Goal: Register for event/course

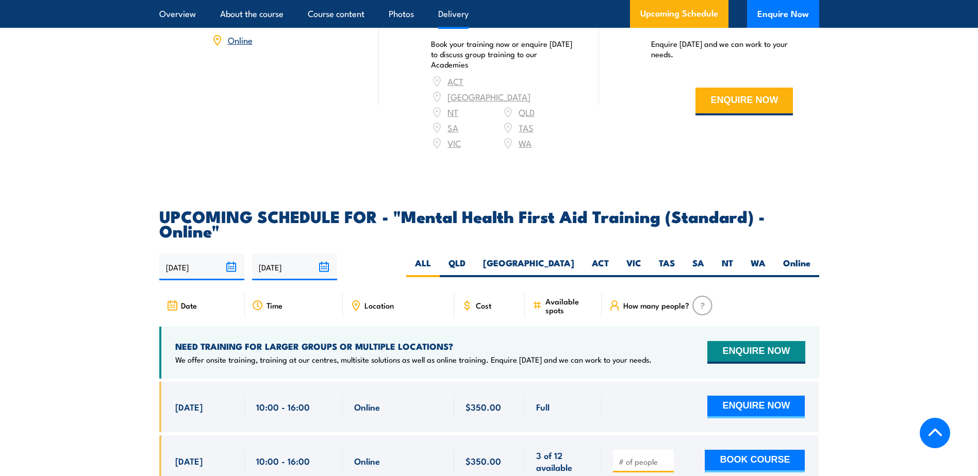
scroll to position [1958, 0]
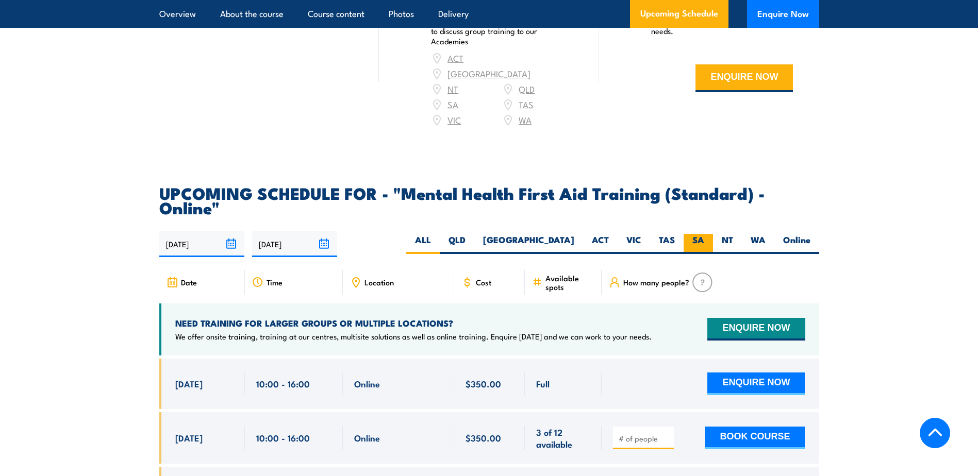
click at [689, 234] on label "SA" at bounding box center [697, 244] width 29 height 20
click at [704, 234] on input "SA" at bounding box center [707, 237] width 7 height 7
radio input "true"
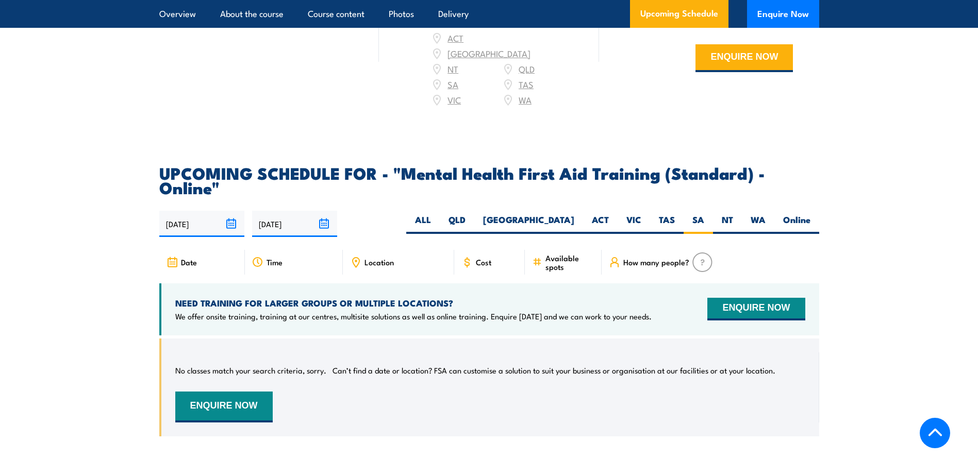
scroll to position [1961, 0]
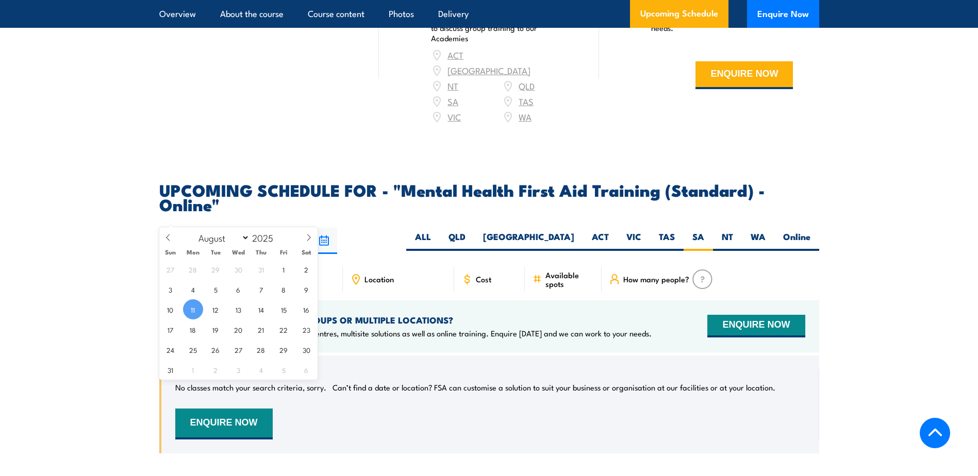
click at [228, 228] on input "11/08/2025" at bounding box center [201, 241] width 85 height 26
click at [246, 187] on article "UPCOMING SCHEDULE FOR - "Mental Health First Aid Training (Standard) - Online" …" at bounding box center [489, 325] width 660 height 287
click at [226, 228] on input "11/08/2025" at bounding box center [201, 241] width 85 height 26
click at [306, 237] on icon at bounding box center [308, 237] width 7 height 7
select select "8"
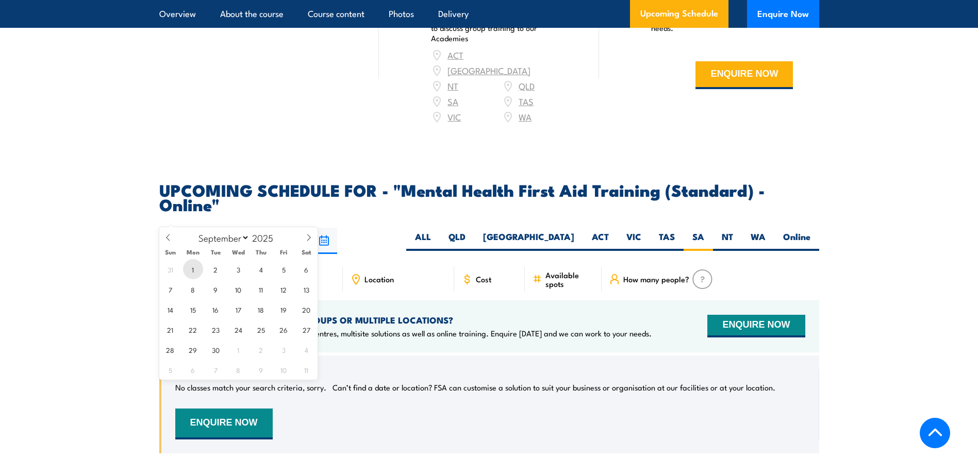
click at [196, 268] on span "1" at bounding box center [193, 269] width 20 height 20
type input "01/09/2025"
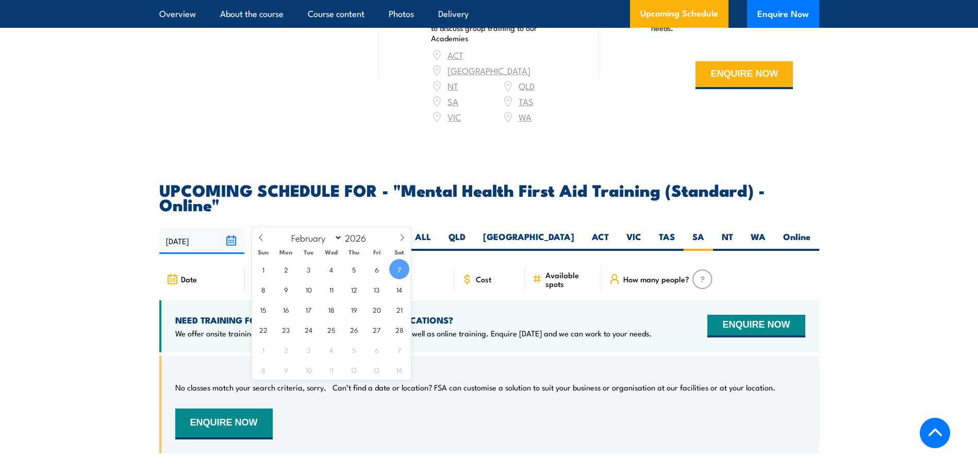
click at [315, 228] on input "07/02/2026" at bounding box center [294, 241] width 85 height 26
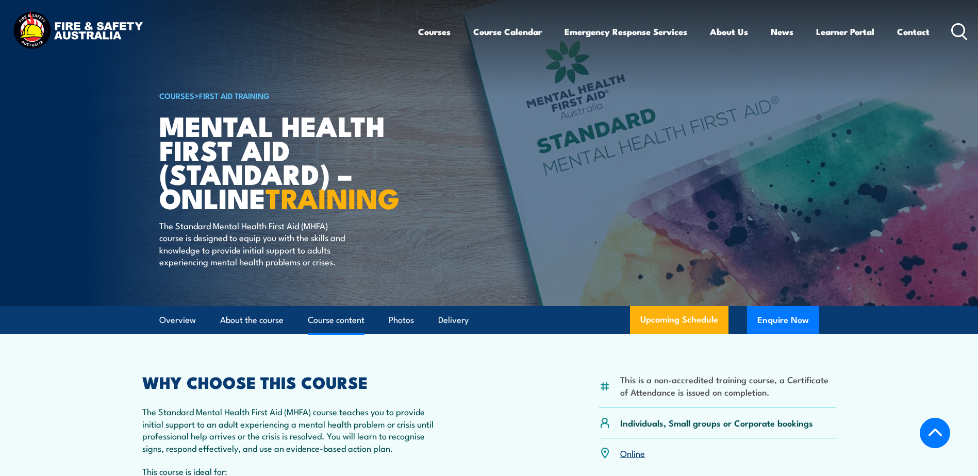
select select "1"
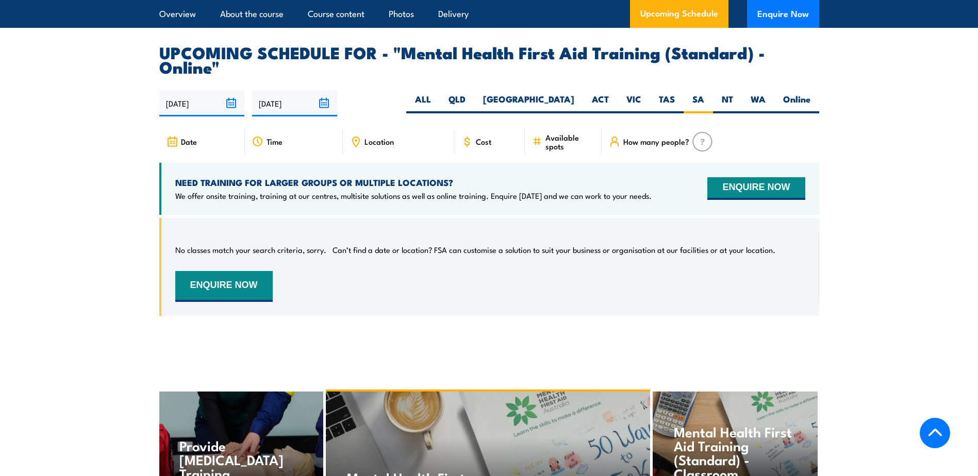
scroll to position [1961, 0]
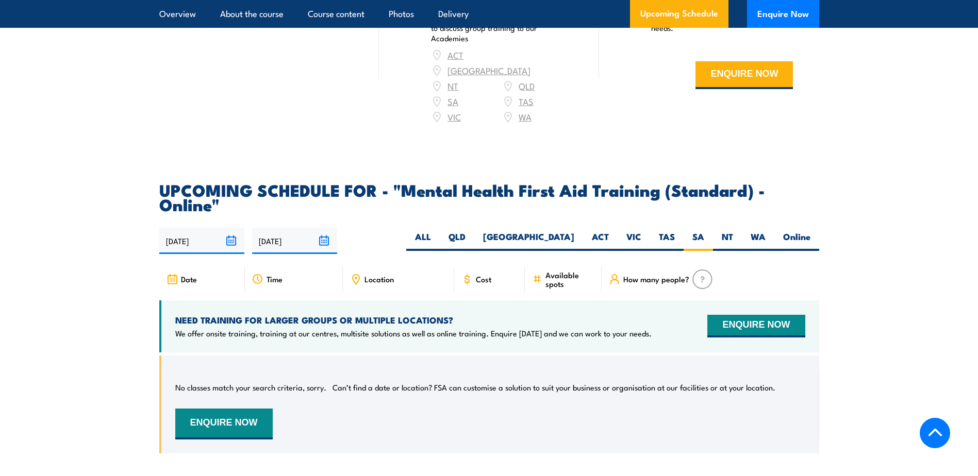
click at [323, 228] on input "07/02/2026" at bounding box center [294, 241] width 85 height 26
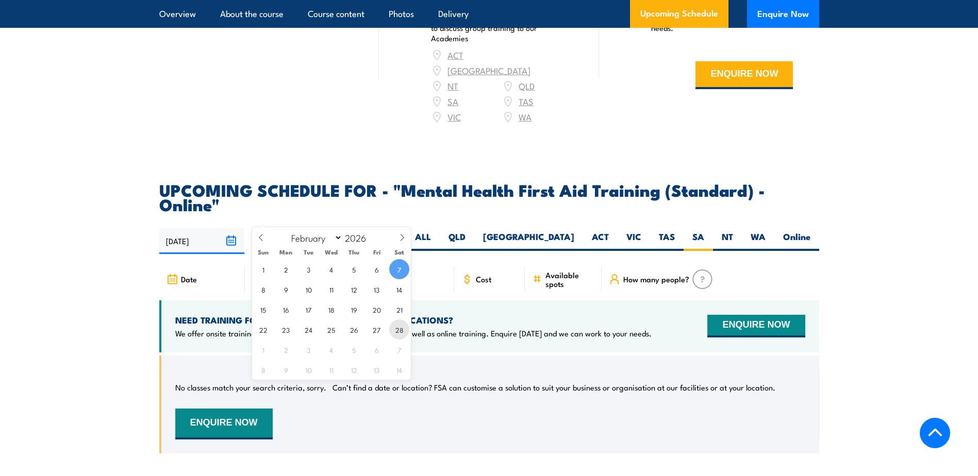
click at [401, 333] on span "28" at bounding box center [399, 329] width 20 height 20
type input "[DATE]"
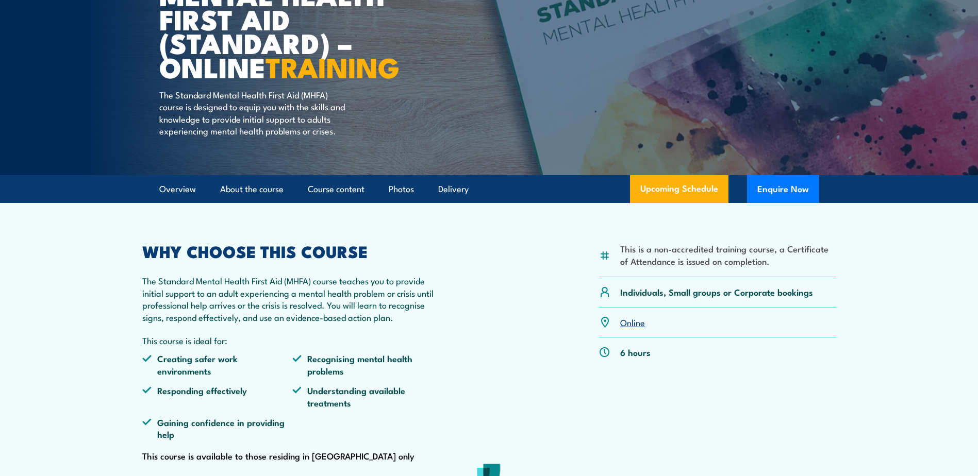
scroll to position [106, 0]
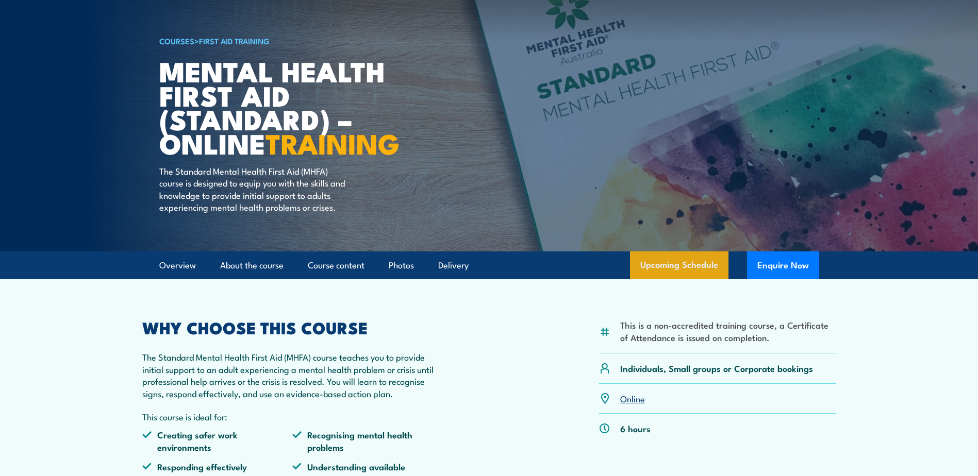
click at [671, 277] on link "Upcoming Schedule" at bounding box center [679, 265] width 98 height 28
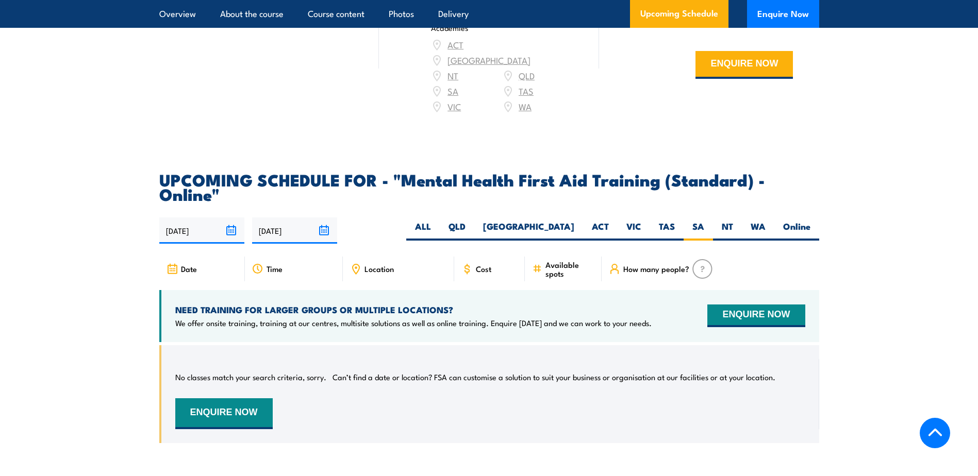
scroll to position [1961, 0]
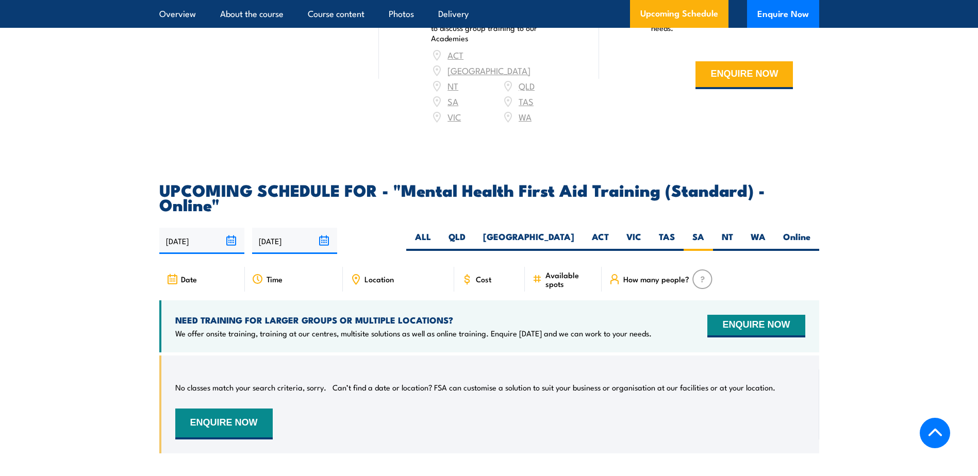
click at [230, 228] on input "01/09/2025" at bounding box center [201, 241] width 85 height 26
click at [30, 285] on section "UPCOMING SCHEDULE FOR - "Mental Health First Aid Training (Standard) - Online" …" at bounding box center [489, 325] width 978 height 287
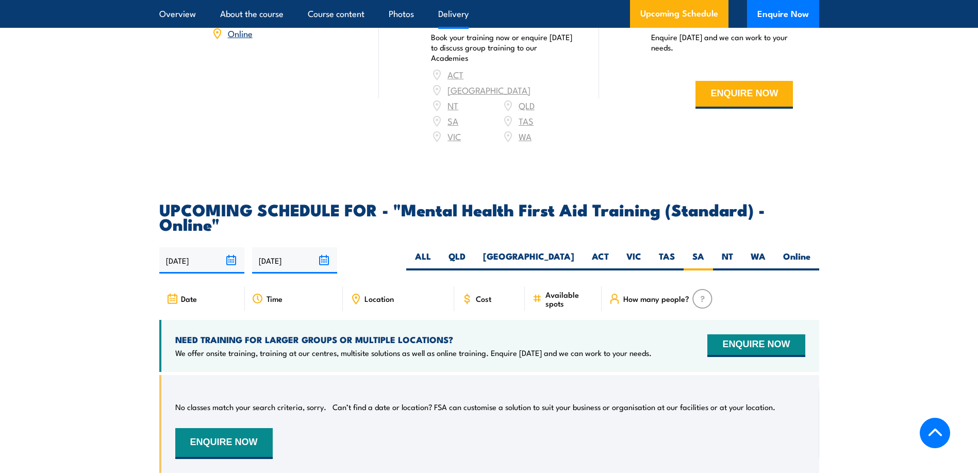
scroll to position [1961, 0]
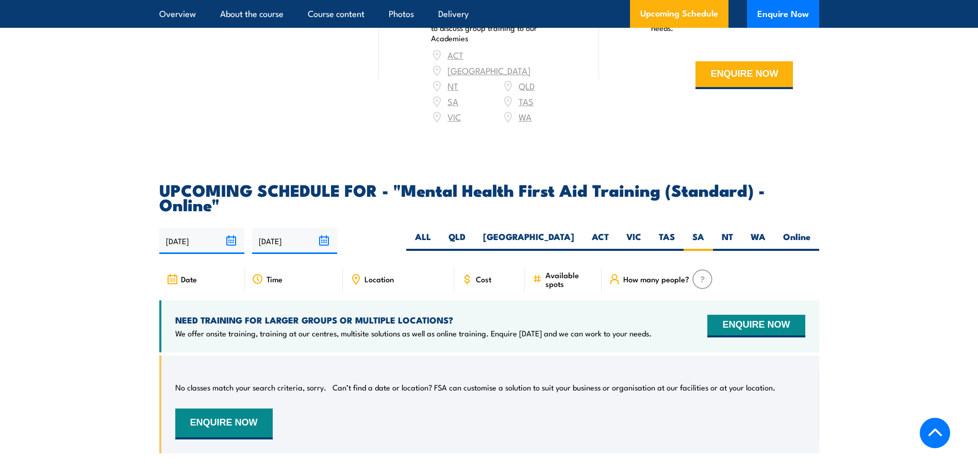
click at [238, 228] on input "01/09/2025" at bounding box center [201, 241] width 85 height 26
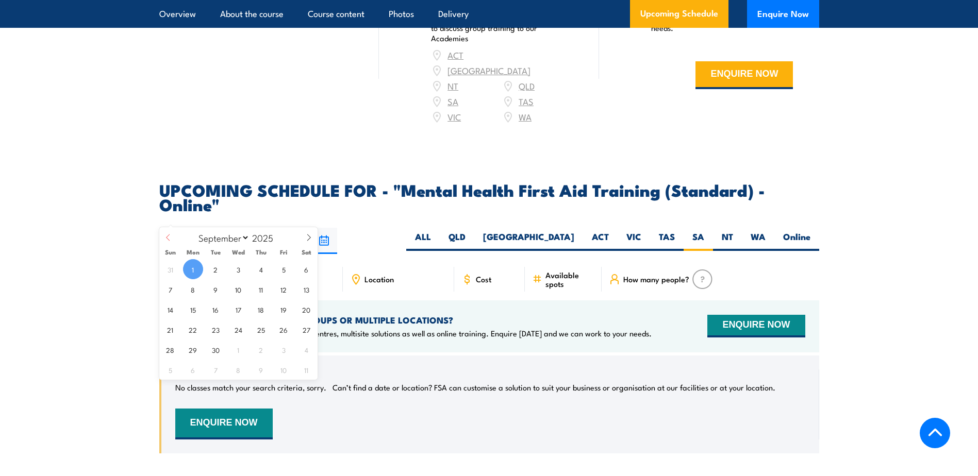
click at [173, 231] on span at bounding box center [168, 241] width 18 height 28
select select "7"
click at [196, 314] on span "11" at bounding box center [193, 309] width 20 height 20
type input "[DATE]"
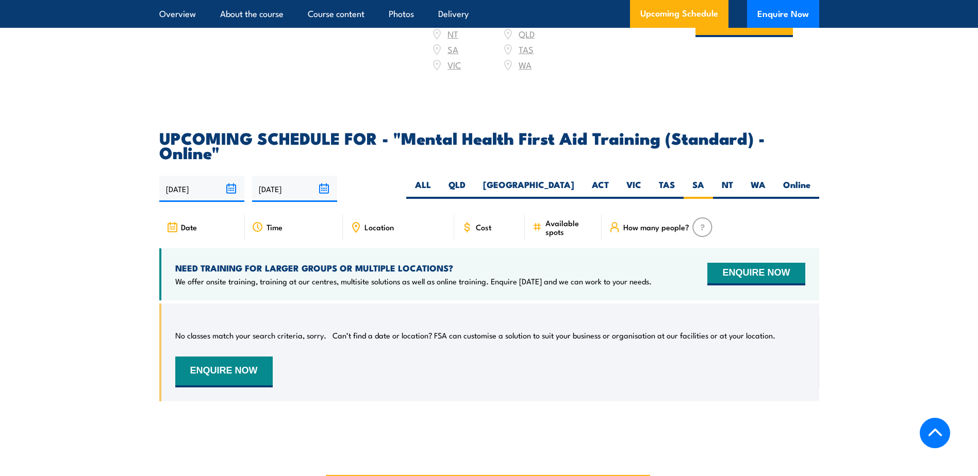
scroll to position [2013, 0]
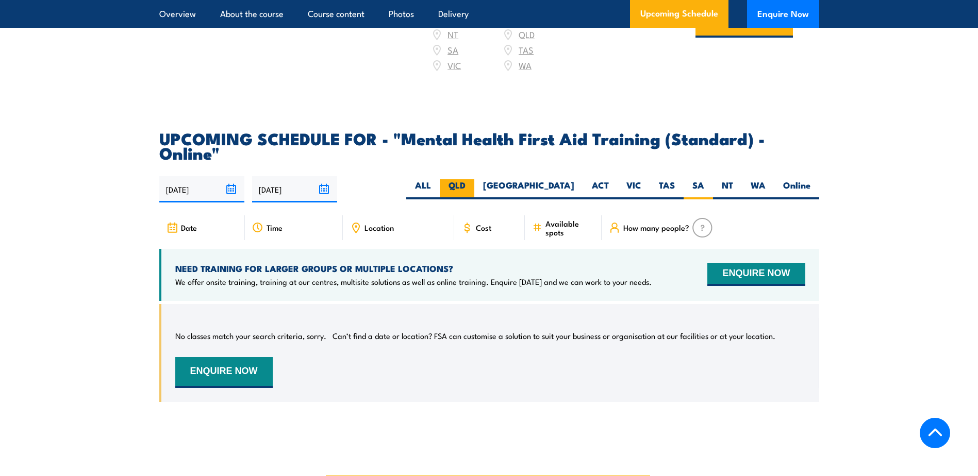
click at [474, 179] on label "QLD" at bounding box center [457, 189] width 35 height 20
click at [472, 179] on input "QLD" at bounding box center [468, 182] width 7 height 7
radio input "true"
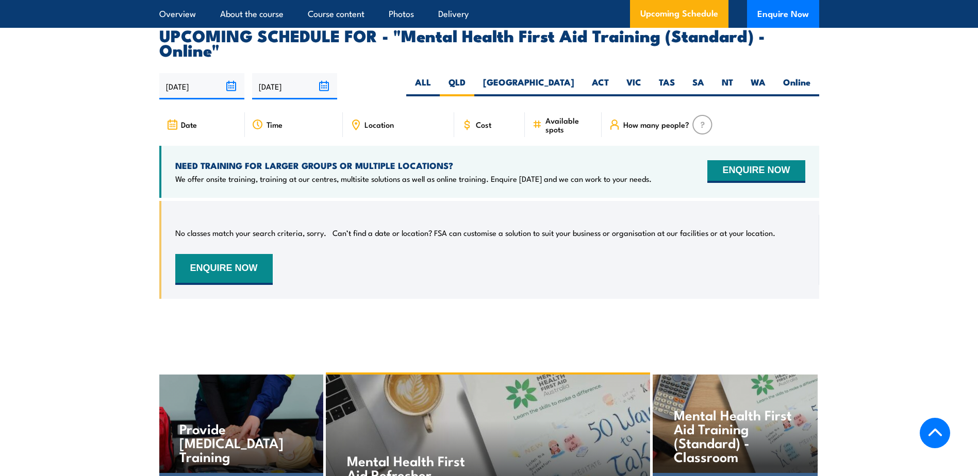
scroll to position [2013, 0]
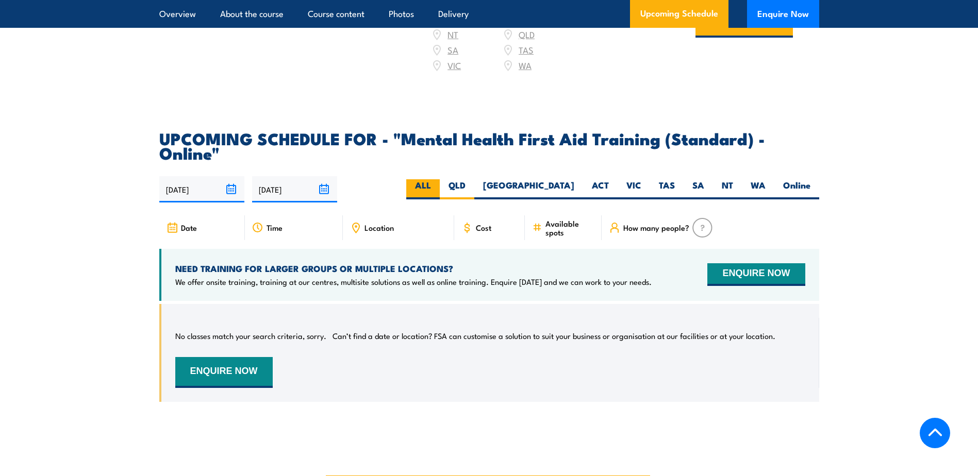
click at [440, 179] on label "ALL" at bounding box center [422, 189] width 33 height 20
click at [437, 179] on input "ALL" at bounding box center [434, 182] width 7 height 7
radio input "true"
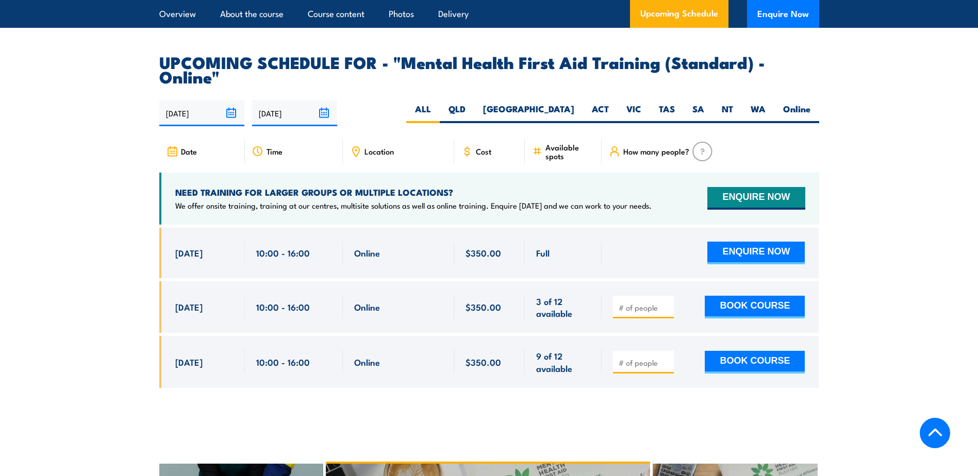
scroll to position [2064, 0]
